Goal: Navigation & Orientation: Find specific page/section

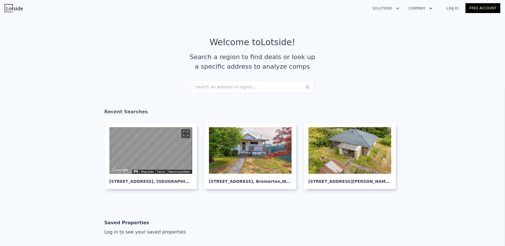
click at [455, 7] on link "Log In" at bounding box center [453, 8] width 26 height 6
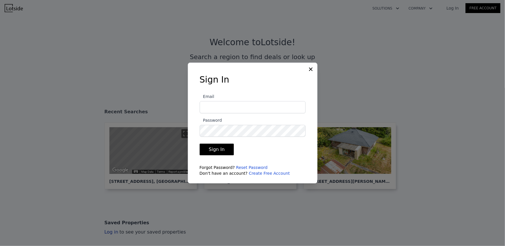
type input "[EMAIL_ADDRESS][DOMAIN_NAME]"
click at [220, 152] on button "Sign In" at bounding box center [217, 150] width 34 height 12
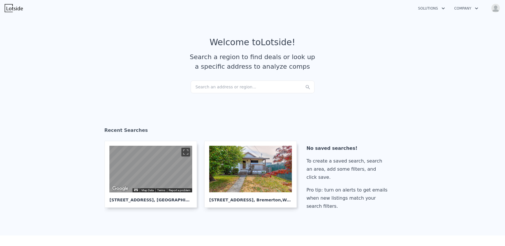
click at [420, 67] on article "Welcome to Lotside ! Search a region to find deals or look up a specific addres…" at bounding box center [252, 58] width 370 height 43
click at [500, 11] on button "Open user menu" at bounding box center [495, 7] width 12 height 9
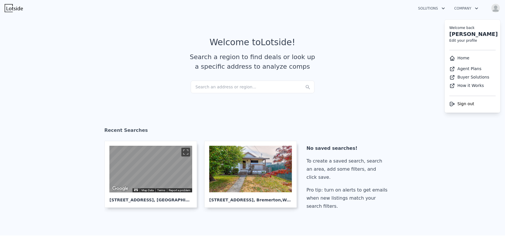
click at [415, 49] on article "Welcome to Lotside ! Search a region to find deals or look up a specific addres…" at bounding box center [252, 58] width 370 height 43
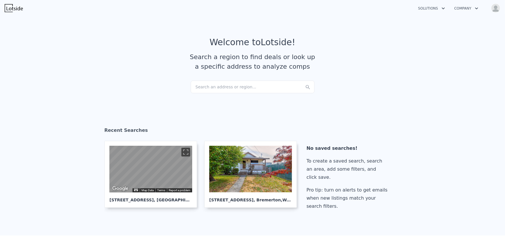
click at [461, 9] on button "Company" at bounding box center [466, 8] width 33 height 10
click at [499, 8] on img "button" at bounding box center [495, 7] width 9 height 9
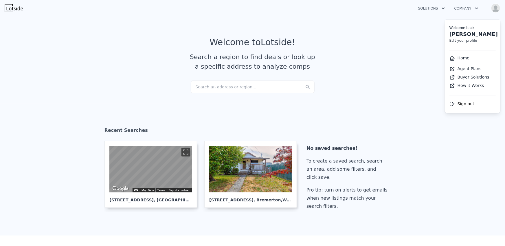
click at [438, 9] on button "Solutions" at bounding box center [432, 8] width 36 height 10
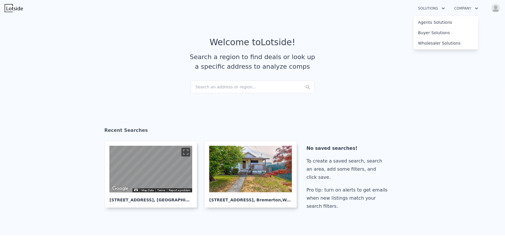
click at [379, 30] on section "Welcome to Lotside ! Search a region to find deals or look up a specific addres…" at bounding box center [252, 59] width 505 height 90
click at [256, 91] on div "Search an address or region..." at bounding box center [253, 86] width 124 height 13
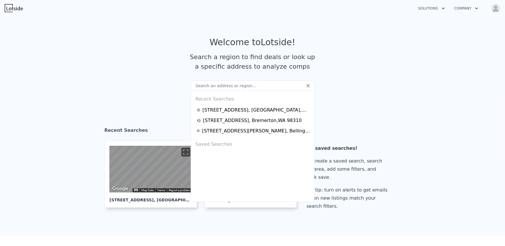
click at [224, 146] on div "Saved Searches" at bounding box center [252, 143] width 119 height 14
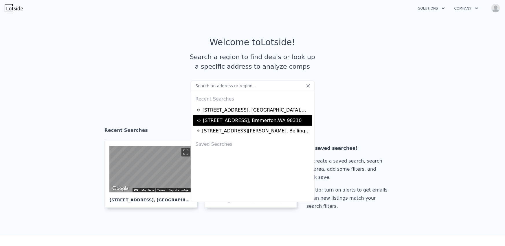
click at [230, 122] on div "[STREET_ADDRESS]" at bounding box center [252, 120] width 99 height 7
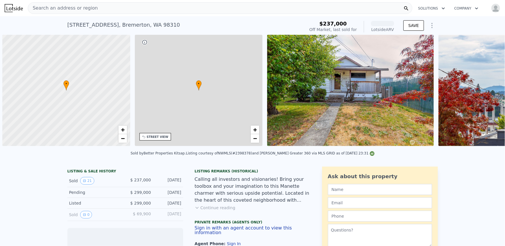
scroll to position [0, 2]
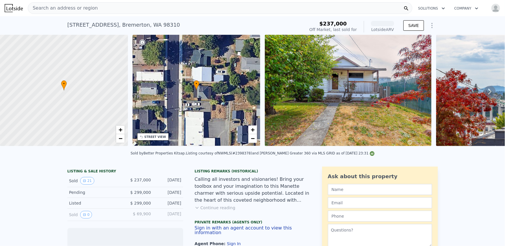
click at [467, 8] on button "Company" at bounding box center [466, 8] width 33 height 10
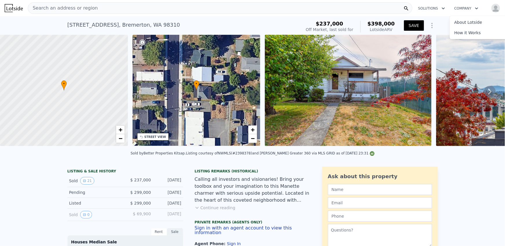
click at [433, 9] on button "Solutions" at bounding box center [432, 8] width 36 height 10
click at [434, 8] on button "Solutions" at bounding box center [432, 8] width 36 height 10
click at [440, 9] on icon "button" at bounding box center [443, 8] width 6 height 7
click at [491, 6] on img "button" at bounding box center [495, 7] width 9 height 9
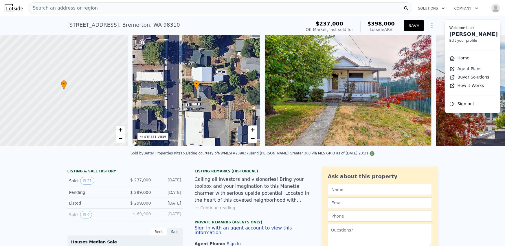
click at [458, 58] on link "Home" at bounding box center [459, 58] width 20 height 5
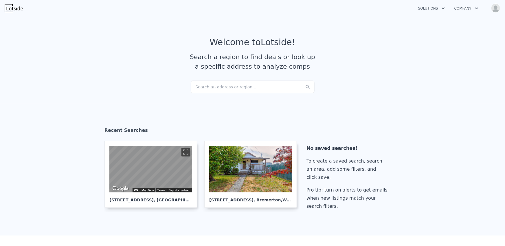
click at [495, 9] on img "button" at bounding box center [495, 7] width 9 height 9
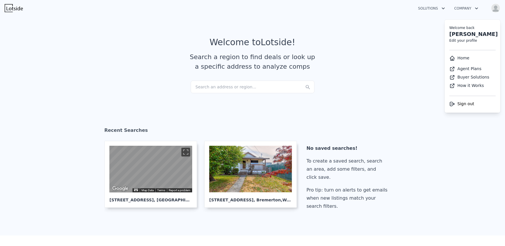
click at [440, 7] on button "Solutions" at bounding box center [432, 8] width 36 height 10
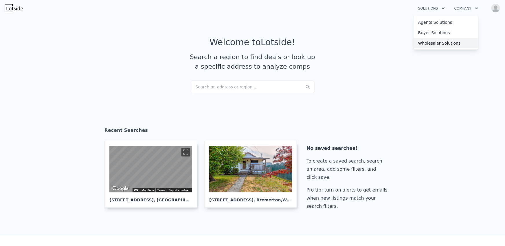
click at [431, 42] on link "Wholesaler Solutions" at bounding box center [446, 43] width 65 height 10
click at [493, 8] on img "button" at bounding box center [495, 7] width 9 height 9
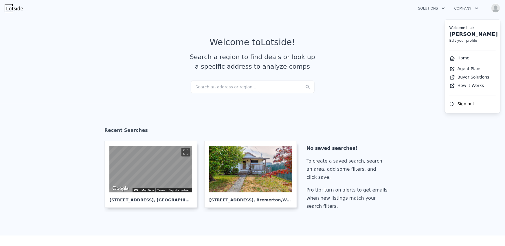
click at [397, 76] on article "Welcome to Lotside ! Search a region to find deals or look up a specific addres…" at bounding box center [252, 58] width 370 height 43
